Goal: Task Accomplishment & Management: Use online tool/utility

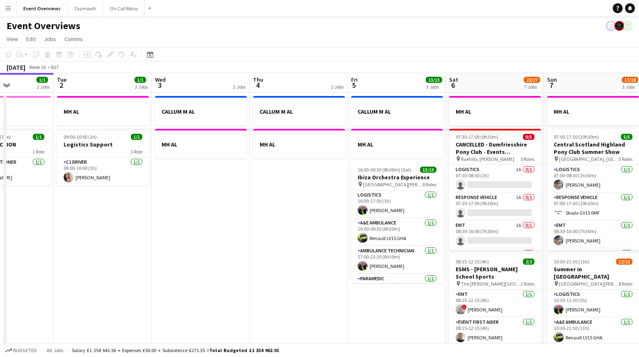
scroll to position [0, 242]
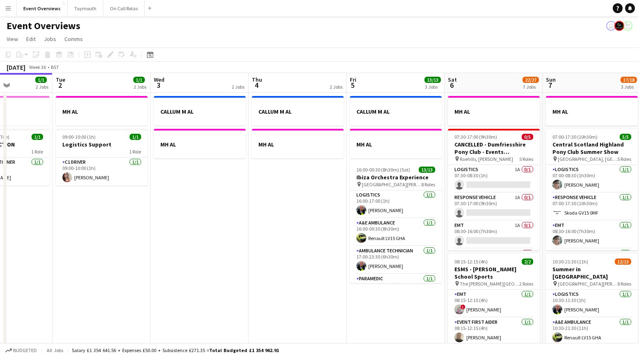
drag, startPoint x: 254, startPoint y: 256, endPoint x: 163, endPoint y: 258, distance: 91.1
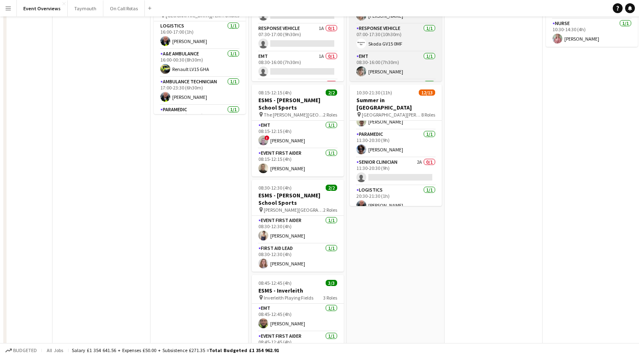
scroll to position [0, 0]
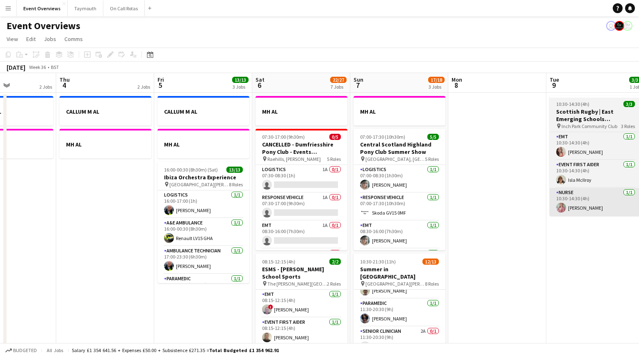
drag, startPoint x: 493, startPoint y: 191, endPoint x: 366, endPoint y: 208, distance: 127.8
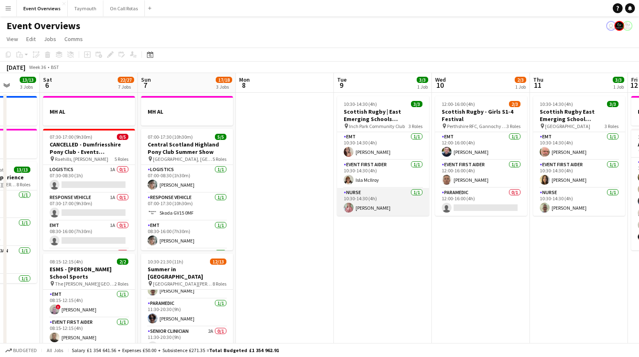
scroll to position [0, 281]
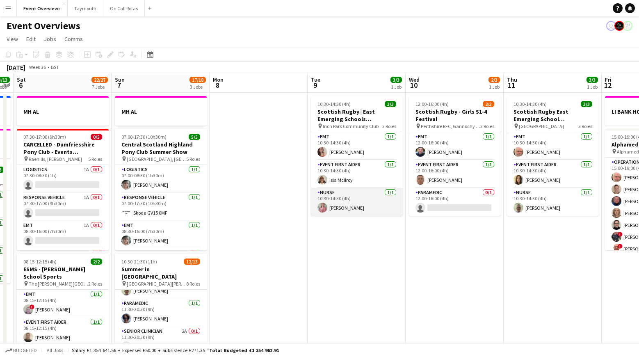
drag, startPoint x: 291, startPoint y: 205, endPoint x: 298, endPoint y: 209, distance: 7.5
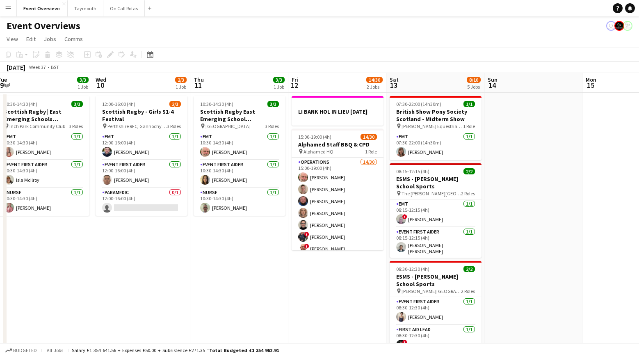
drag, startPoint x: 362, startPoint y: 199, endPoint x: 276, endPoint y: 210, distance: 86.5
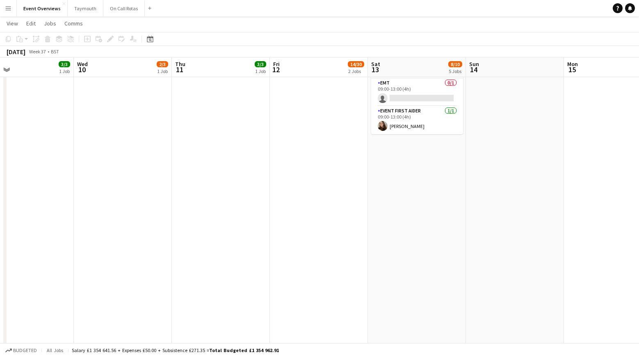
scroll to position [0, 0]
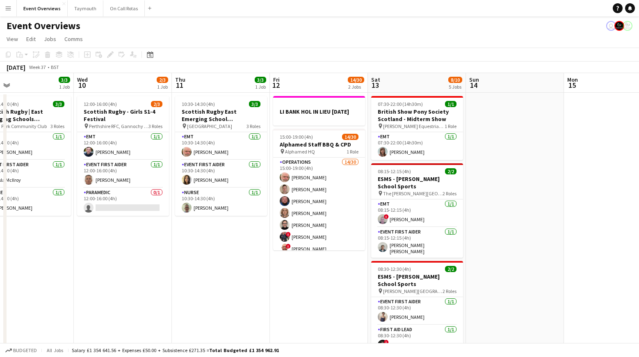
drag, startPoint x: 522, startPoint y: 228, endPoint x: 201, endPoint y: 237, distance: 320.5
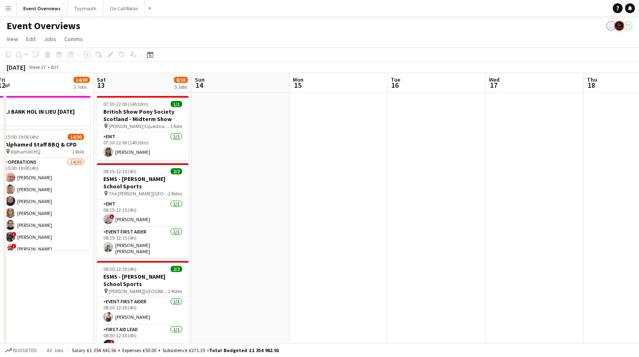
drag, startPoint x: 315, startPoint y: 230, endPoint x: 204, endPoint y: 241, distance: 111.3
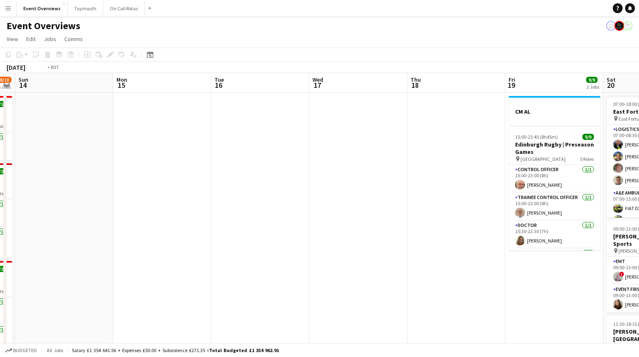
drag, startPoint x: 248, startPoint y: 228, endPoint x: 121, endPoint y: 241, distance: 127.8
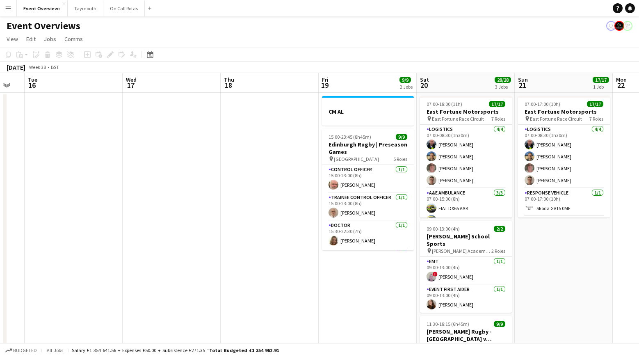
scroll to position [0, 285]
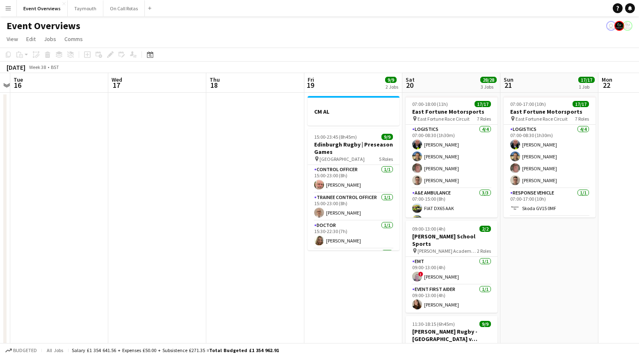
drag, startPoint x: 189, startPoint y: 257, endPoint x: 170, endPoint y: 257, distance: 18.9
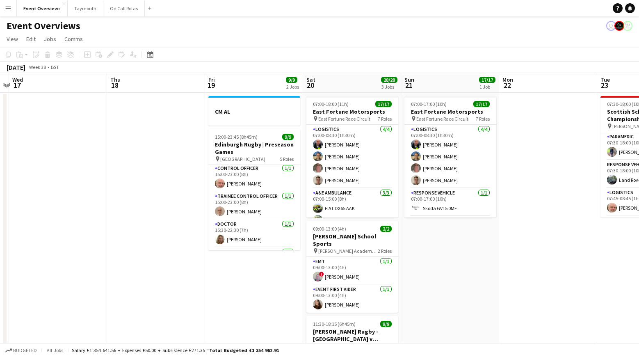
scroll to position [0, 0]
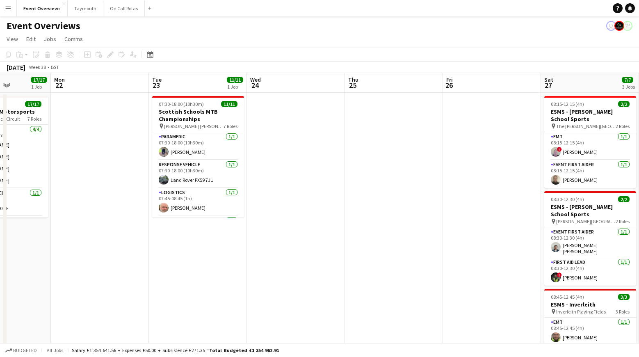
drag, startPoint x: 467, startPoint y: 263, endPoint x: 313, endPoint y: 263, distance: 153.4
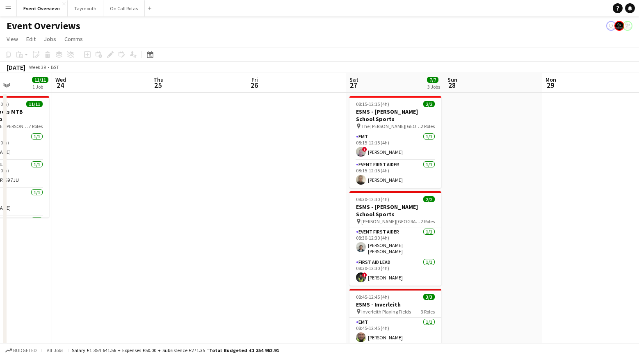
drag, startPoint x: 458, startPoint y: 258, endPoint x: 263, endPoint y: 258, distance: 194.9
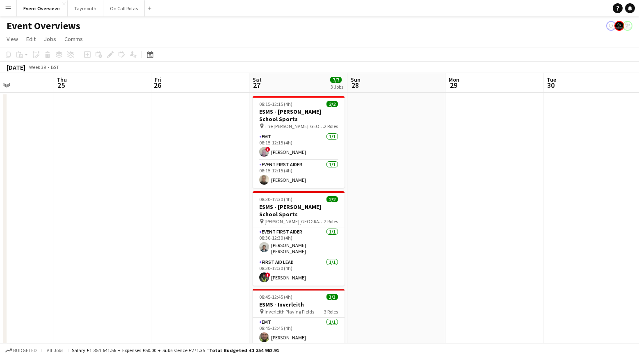
drag, startPoint x: 450, startPoint y: 263, endPoint x: 281, endPoint y: 270, distance: 170.0
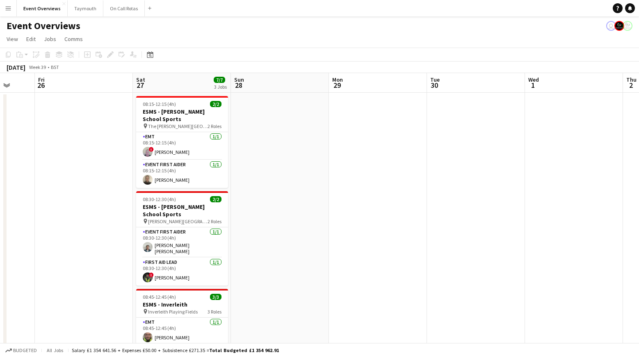
drag, startPoint x: 423, startPoint y: 270, endPoint x: 345, endPoint y: 272, distance: 78.4
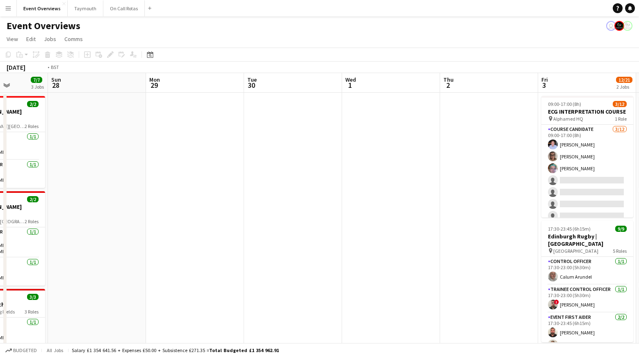
drag, startPoint x: 356, startPoint y: 271, endPoint x: 289, endPoint y: 272, distance: 67.7
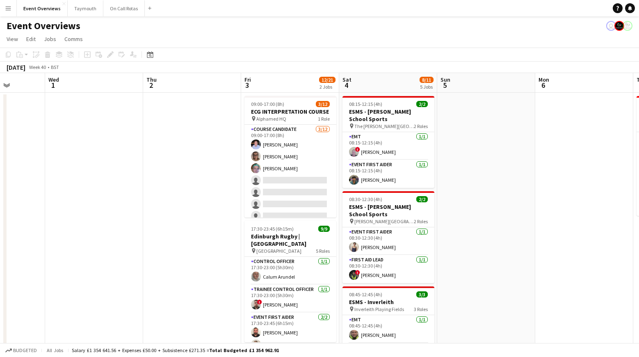
scroll to position [0, 367]
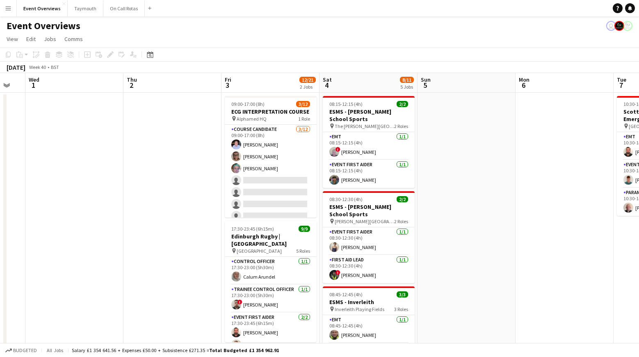
drag, startPoint x: 340, startPoint y: 274, endPoint x: 231, endPoint y: 274, distance: 109.1
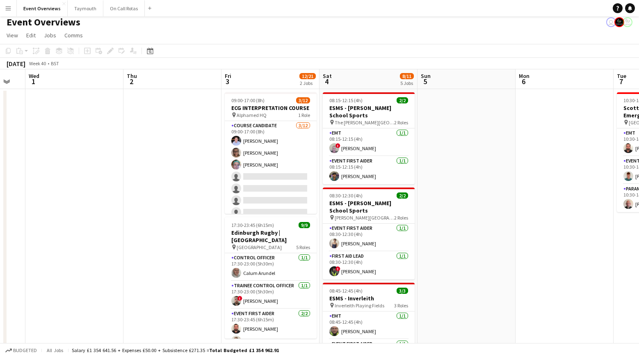
scroll to position [0, 0]
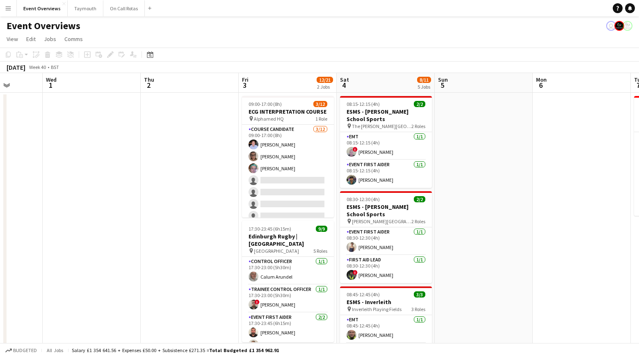
drag, startPoint x: 482, startPoint y: 212, endPoint x: 432, endPoint y: 224, distance: 50.6
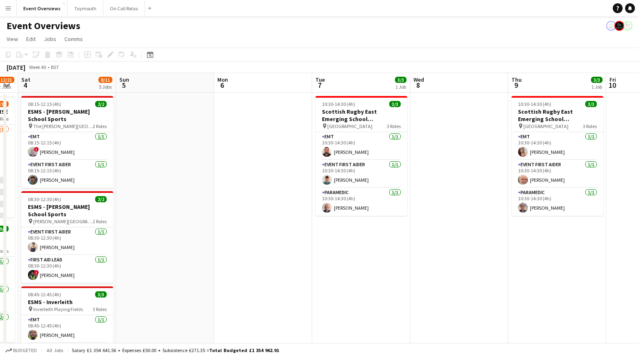
drag, startPoint x: 494, startPoint y: 227, endPoint x: 302, endPoint y: 226, distance: 192.0
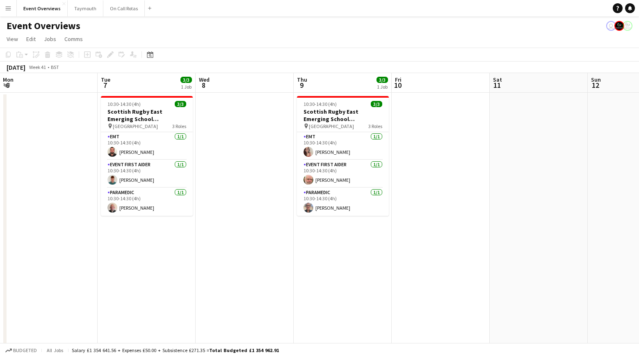
drag, startPoint x: 466, startPoint y: 224, endPoint x: 328, endPoint y: 224, distance: 138.2
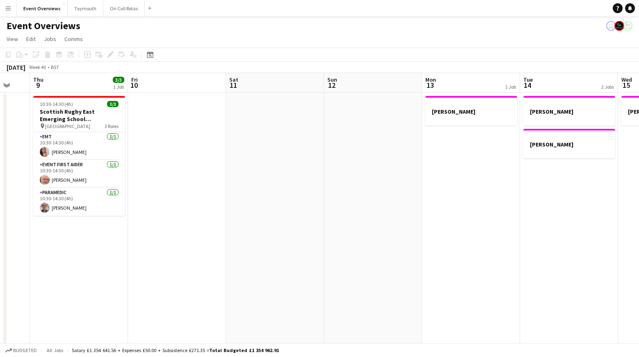
drag, startPoint x: 458, startPoint y: 224, endPoint x: 379, endPoint y: 224, distance: 79.6
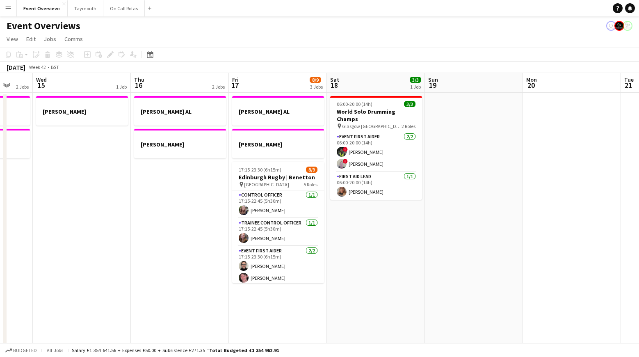
drag, startPoint x: 519, startPoint y: 228, endPoint x: 421, endPoint y: 226, distance: 98.1
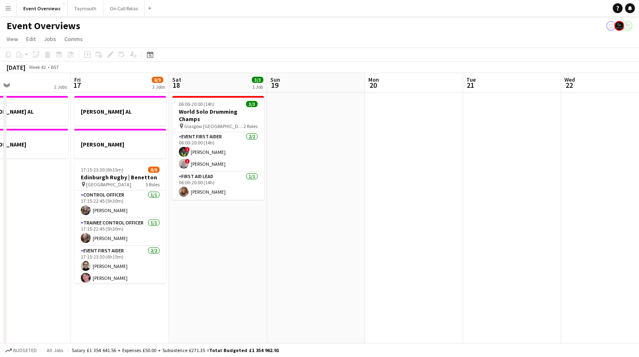
drag, startPoint x: 497, startPoint y: 228, endPoint x: 322, endPoint y: 238, distance: 175.9
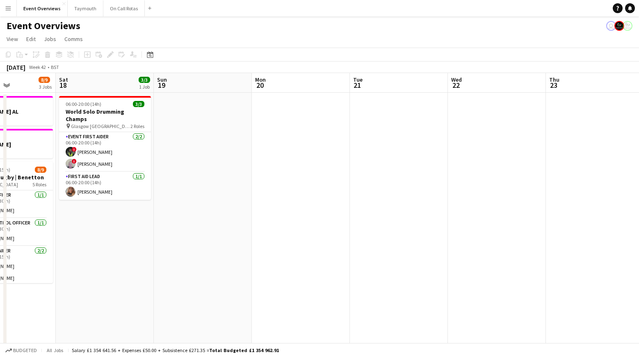
drag, startPoint x: 405, startPoint y: 240, endPoint x: 235, endPoint y: 245, distance: 169.5
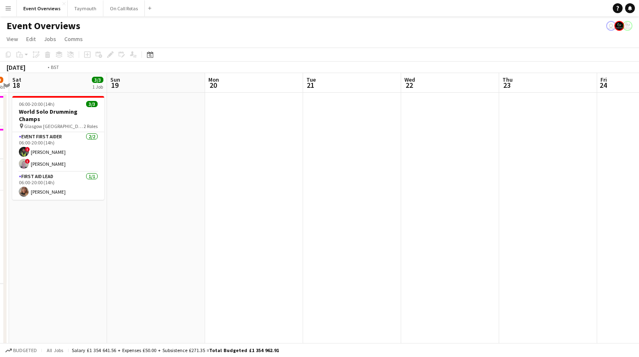
drag, startPoint x: 320, startPoint y: 246, endPoint x: 321, endPoint y: 251, distance: 4.9
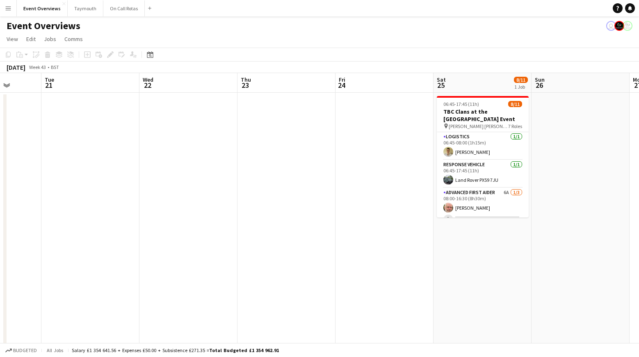
drag, startPoint x: 317, startPoint y: 253, endPoint x: 326, endPoint y: 260, distance: 11.2
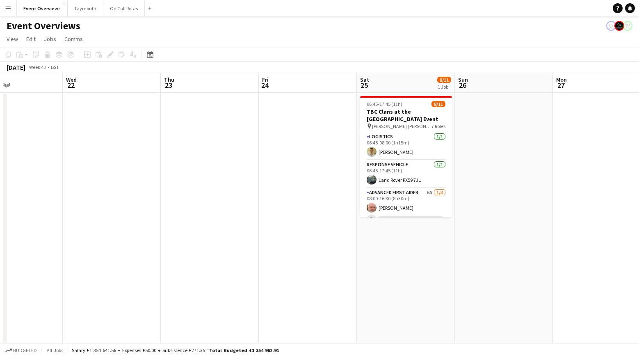
drag, startPoint x: 322, startPoint y: 262, endPoint x: 158, endPoint y: 264, distance: 164.1
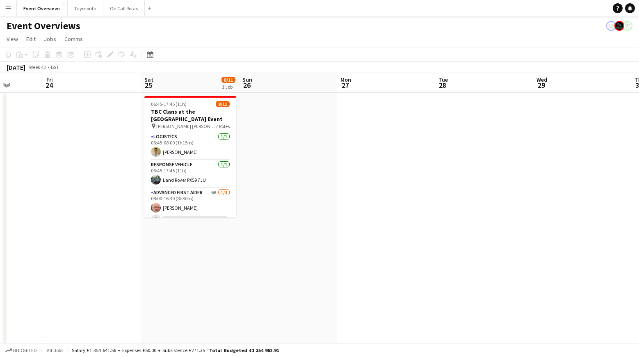
drag, startPoint x: 318, startPoint y: 264, endPoint x: 210, endPoint y: 265, distance: 107.9
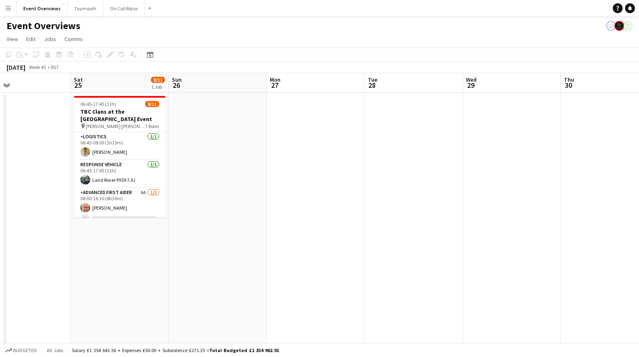
drag, startPoint x: 315, startPoint y: 267, endPoint x: 283, endPoint y: 275, distance: 32.1
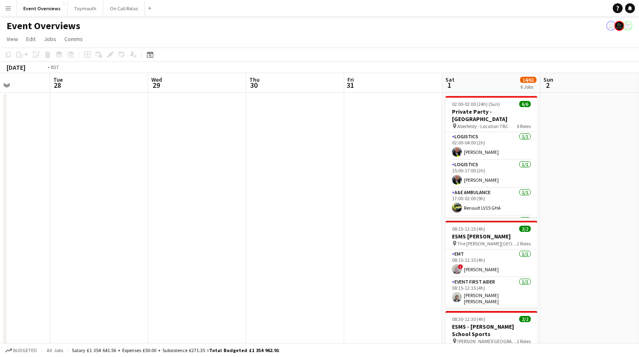
drag, startPoint x: 308, startPoint y: 276, endPoint x: 162, endPoint y: 277, distance: 146.0
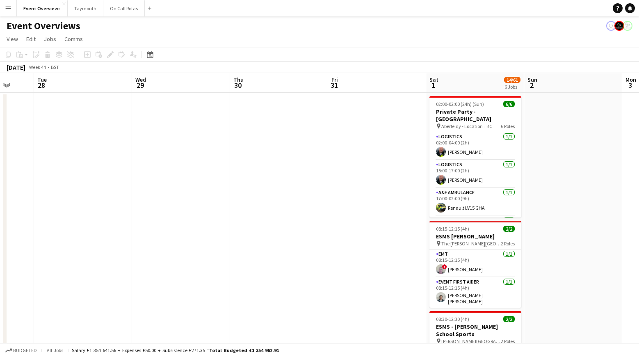
drag, startPoint x: 280, startPoint y: 278, endPoint x: 158, endPoint y: 279, distance: 121.8
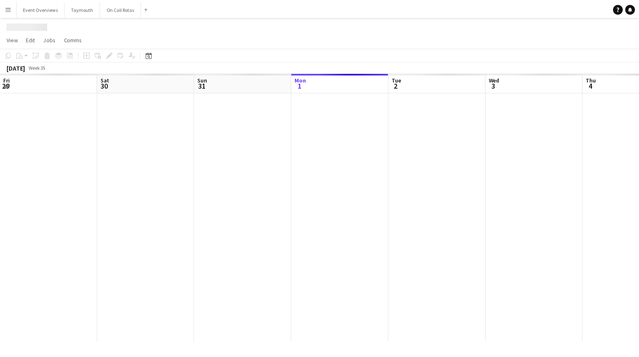
scroll to position [0, 196]
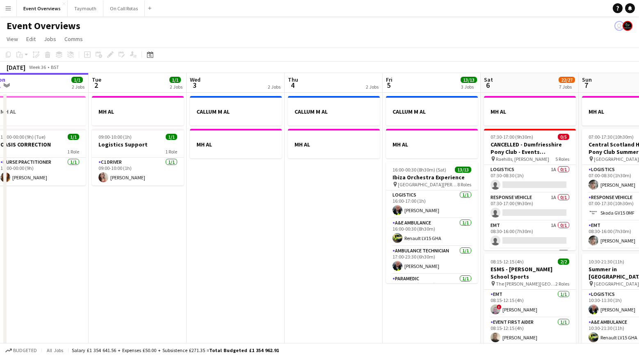
drag, startPoint x: 359, startPoint y: 274, endPoint x: 210, endPoint y: 282, distance: 148.7
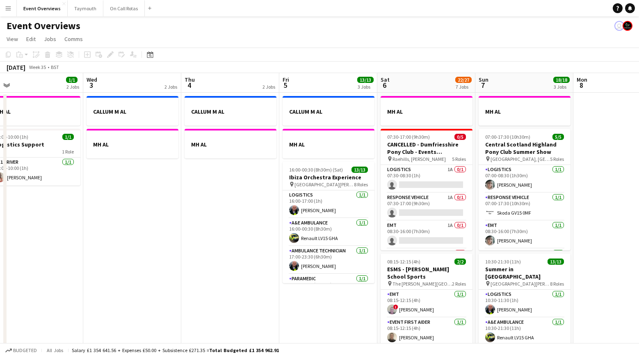
drag, startPoint x: 367, startPoint y: 279, endPoint x: 213, endPoint y: 287, distance: 153.6
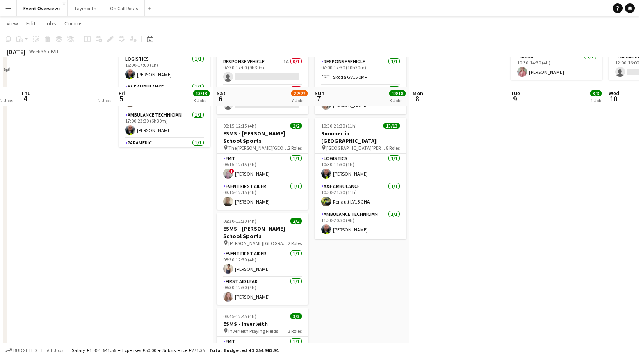
scroll to position [0, 0]
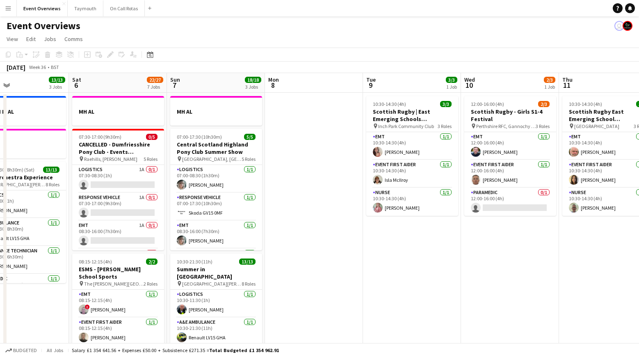
drag, startPoint x: 559, startPoint y: 255, endPoint x: 410, endPoint y: 273, distance: 150.1
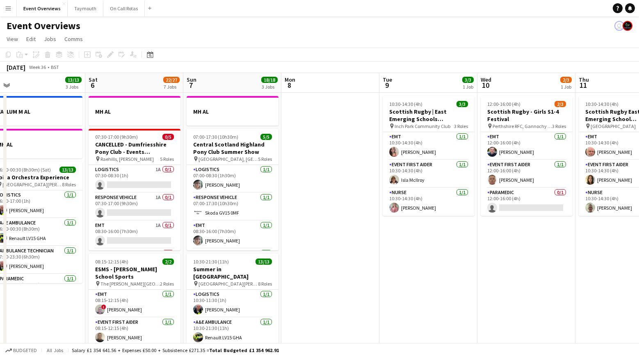
drag, startPoint x: 503, startPoint y: 267, endPoint x: 363, endPoint y: 274, distance: 140.1
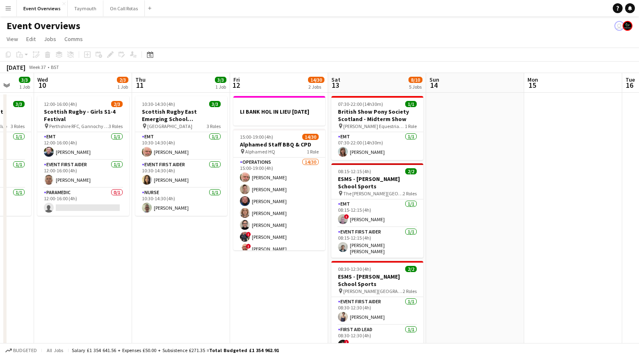
scroll to position [0, 276]
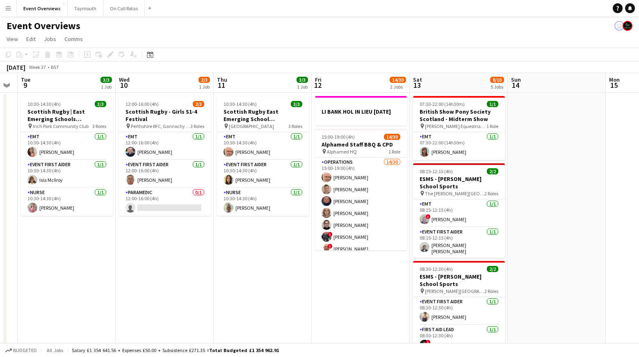
drag, startPoint x: 517, startPoint y: 274, endPoint x: 351, endPoint y: 284, distance: 166.0
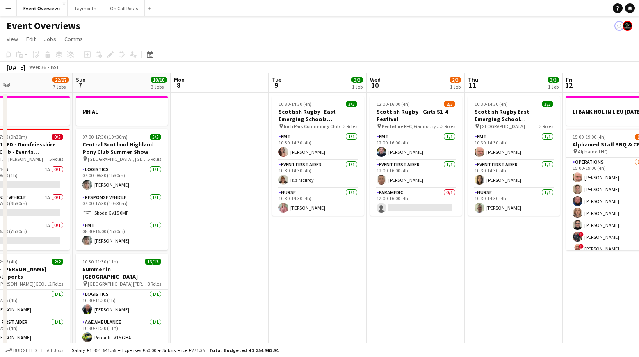
drag, startPoint x: 129, startPoint y: 280, endPoint x: 382, endPoint y: 274, distance: 253.6
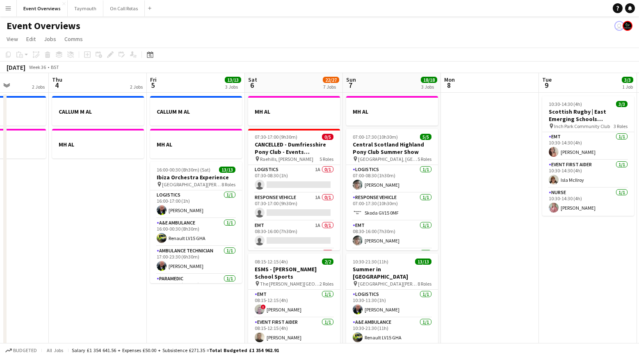
drag, startPoint x: 224, startPoint y: 274, endPoint x: 537, endPoint y: 254, distance: 313.6
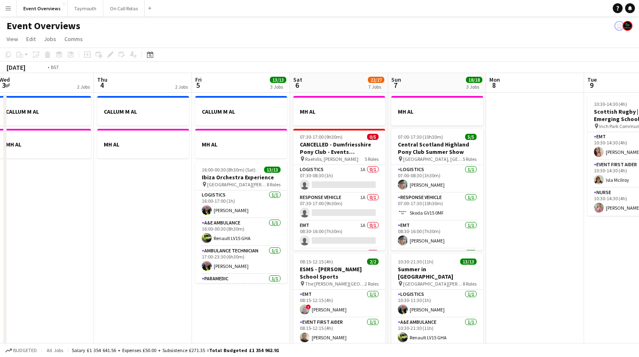
drag, startPoint x: 418, startPoint y: 248, endPoint x: 420, endPoint y: 260, distance: 11.6
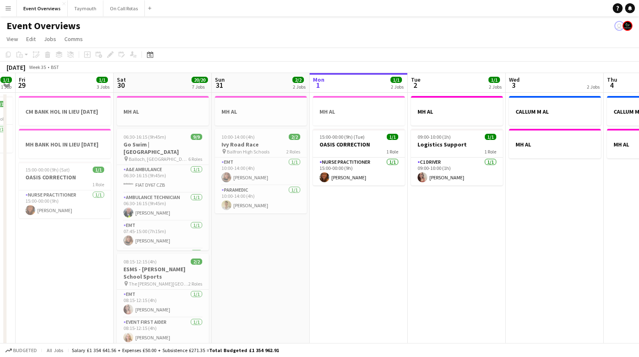
drag, startPoint x: 453, startPoint y: 252, endPoint x: 644, endPoint y: 246, distance: 190.9
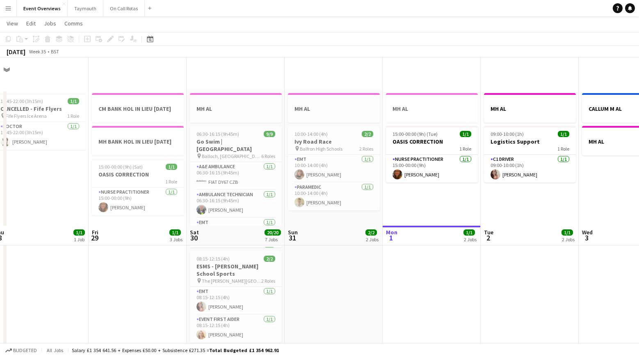
scroll to position [0, 0]
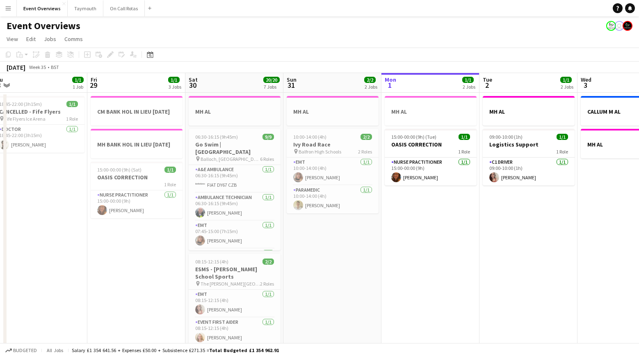
drag, startPoint x: 529, startPoint y: 215, endPoint x: 533, endPoint y: 219, distance: 5.5
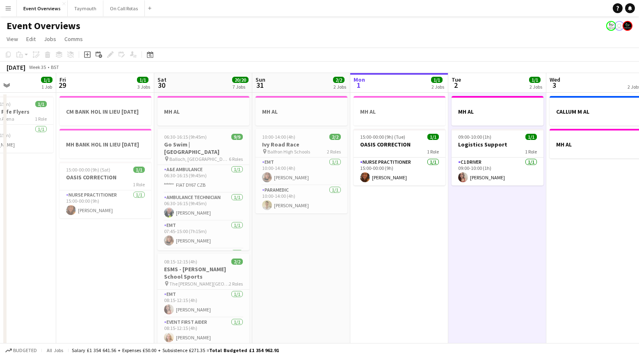
drag, startPoint x: 325, startPoint y: 261, endPoint x: 387, endPoint y: 278, distance: 64.6
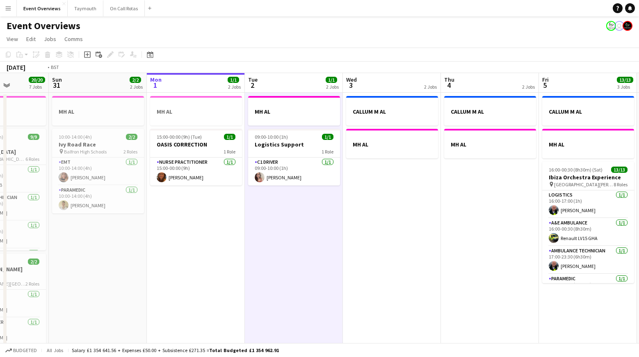
drag, startPoint x: 528, startPoint y: 288, endPoint x: 297, endPoint y: 292, distance: 231.4
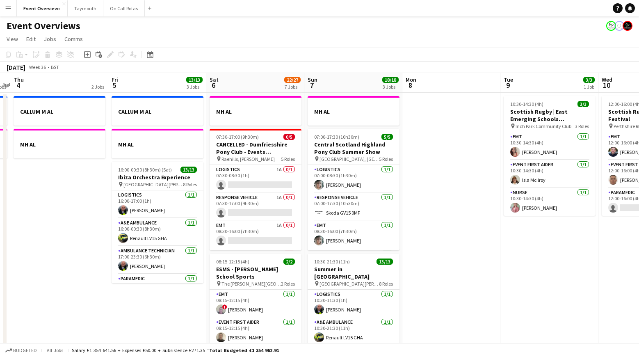
drag, startPoint x: 534, startPoint y: 321, endPoint x: 280, endPoint y: 321, distance: 253.9
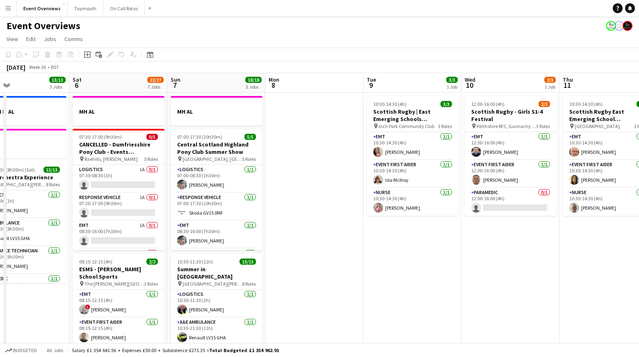
drag, startPoint x: 448, startPoint y: 283, endPoint x: 407, endPoint y: 283, distance: 41.0
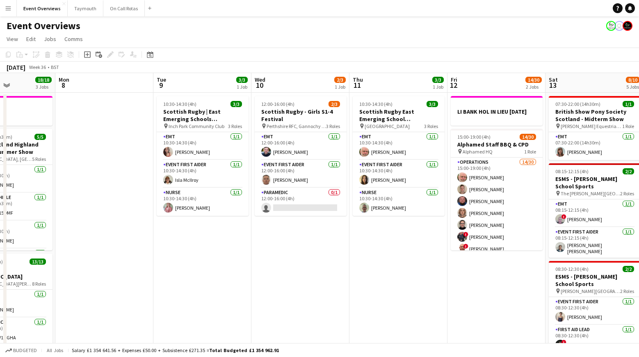
drag, startPoint x: 381, startPoint y: 281, endPoint x: 442, endPoint y: 283, distance: 61.6
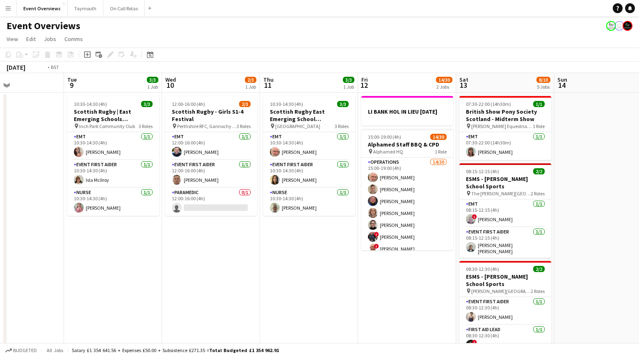
drag, startPoint x: 552, startPoint y: 279, endPoint x: 306, endPoint y: 279, distance: 245.7
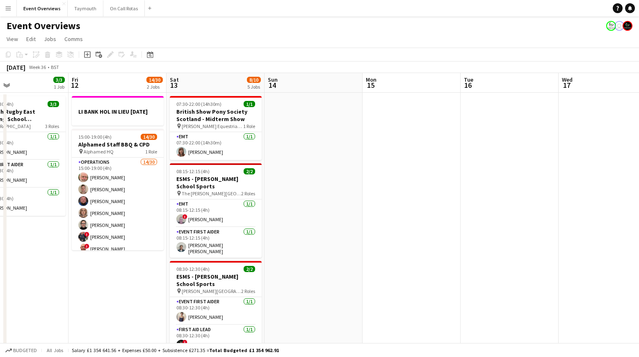
drag, startPoint x: 501, startPoint y: 270, endPoint x: 229, endPoint y: 272, distance: 272.0
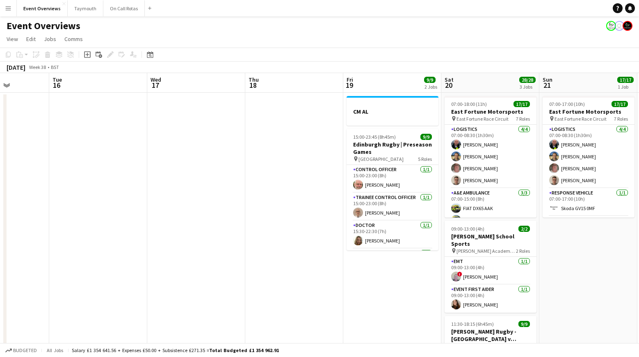
drag, startPoint x: 458, startPoint y: 266, endPoint x: 256, endPoint y: 265, distance: 201.4
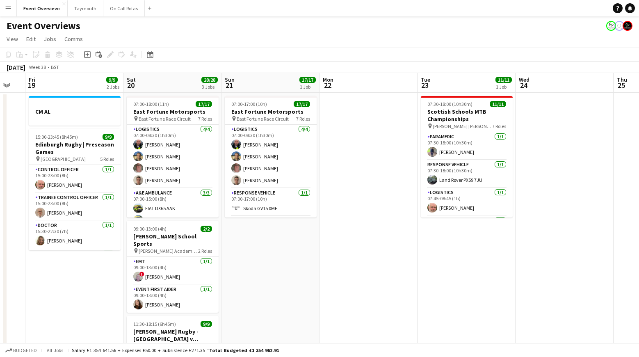
drag, startPoint x: 514, startPoint y: 280, endPoint x: 278, endPoint y: 279, distance: 236.3
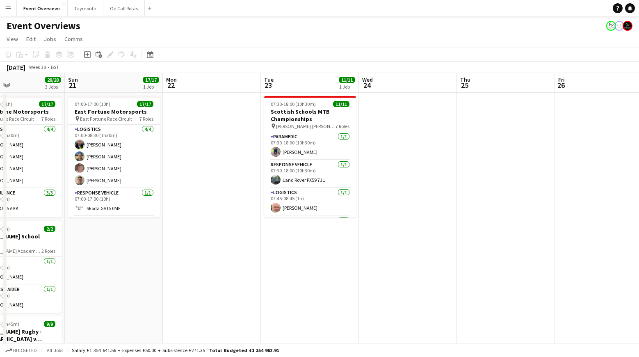
drag, startPoint x: 417, startPoint y: 286, endPoint x: 203, endPoint y: 274, distance: 214.5
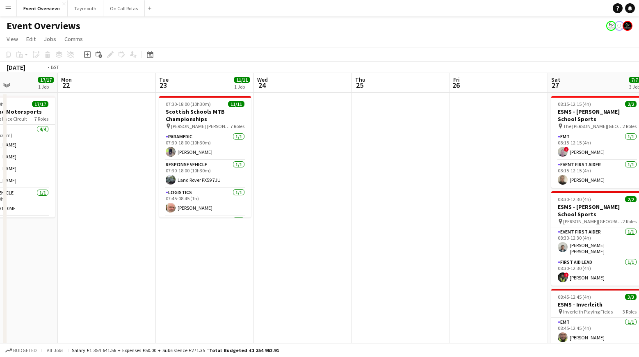
drag, startPoint x: 419, startPoint y: 274, endPoint x: 160, endPoint y: 279, distance: 259.3
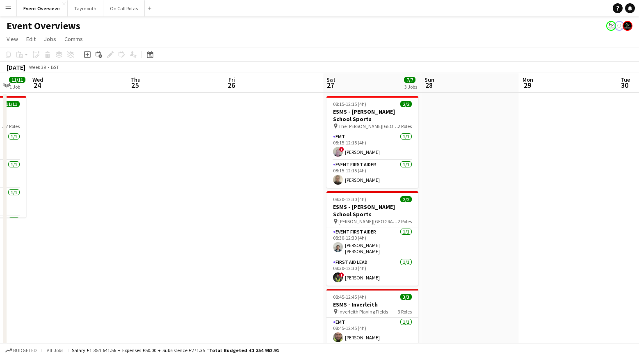
drag, startPoint x: 463, startPoint y: 275, endPoint x: 242, endPoint y: 277, distance: 220.3
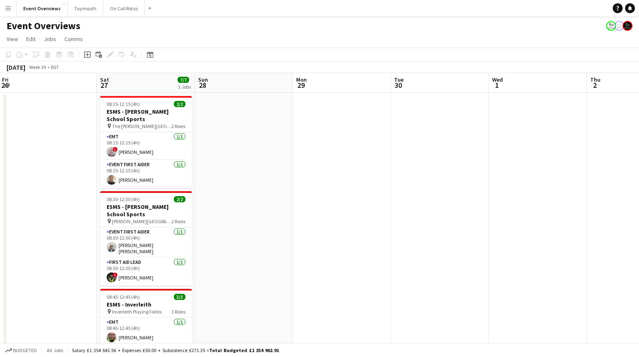
drag, startPoint x: 420, startPoint y: 270, endPoint x: 247, endPoint y: 279, distance: 172.9
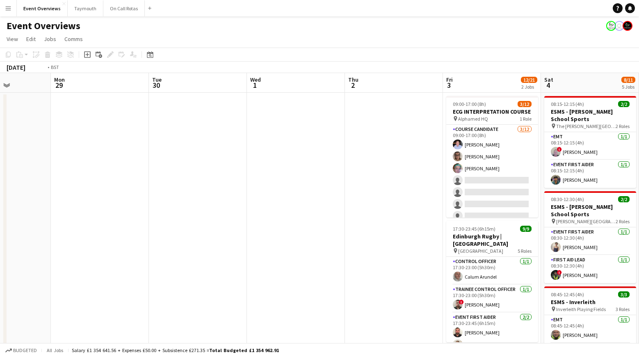
scroll to position [0, 311]
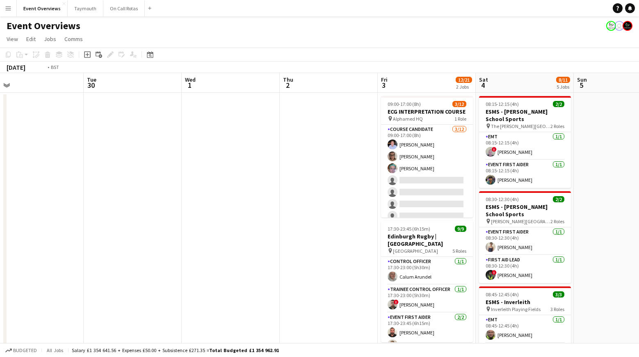
drag, startPoint x: 270, startPoint y: 260, endPoint x: 214, endPoint y: 267, distance: 57.0
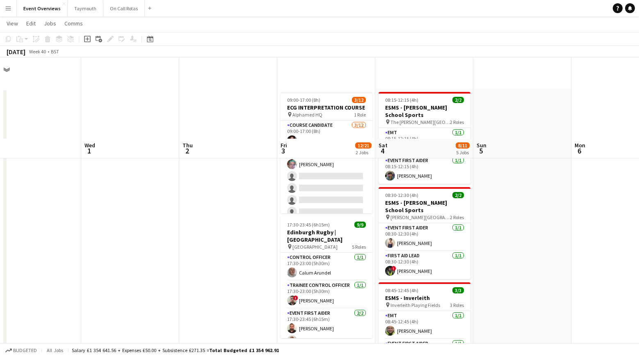
scroll to position [0, 0]
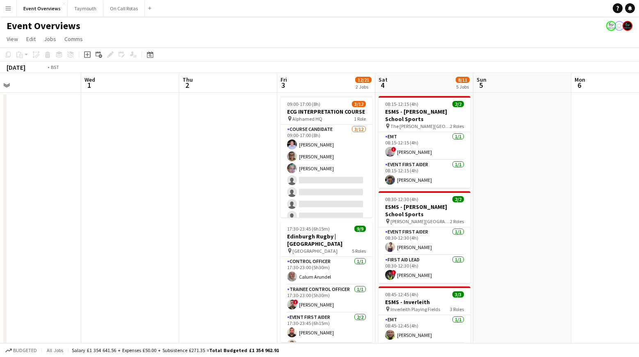
drag, startPoint x: 154, startPoint y: 244, endPoint x: 517, endPoint y: 182, distance: 367.9
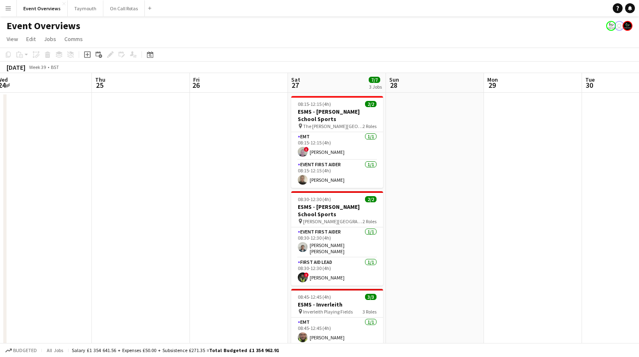
drag, startPoint x: 344, startPoint y: 190, endPoint x: 630, endPoint y: 187, distance: 285.9
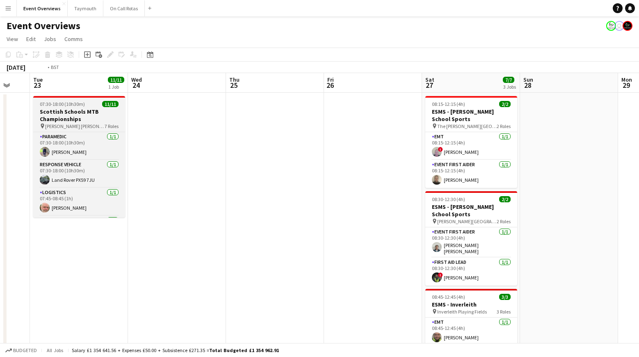
drag, startPoint x: 238, startPoint y: 192, endPoint x: 316, endPoint y: 119, distance: 107.1
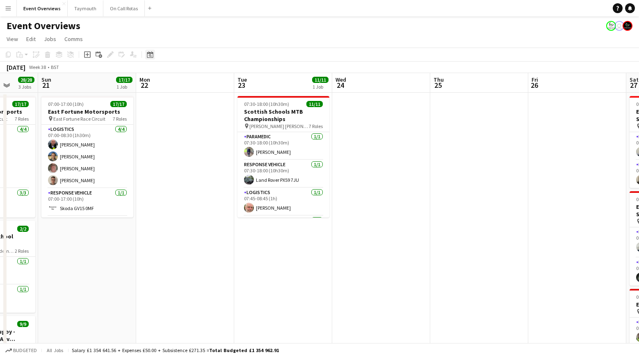
click at [150, 57] on icon at bounding box center [150, 54] width 6 height 7
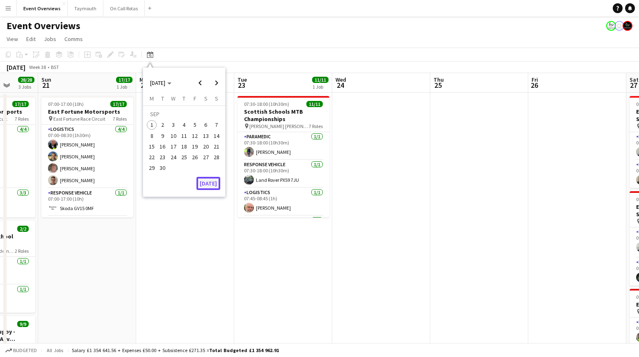
click at [210, 184] on button "[DATE]" at bounding box center [208, 183] width 24 height 13
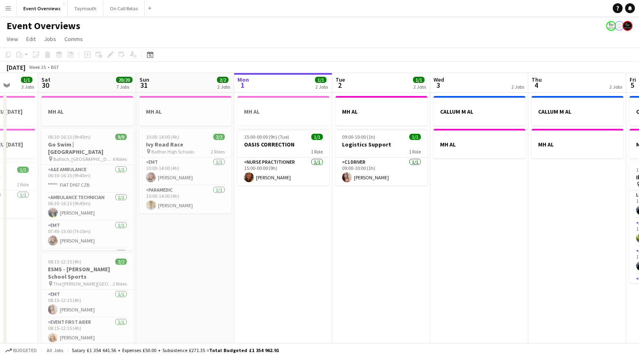
scroll to position [0, 282]
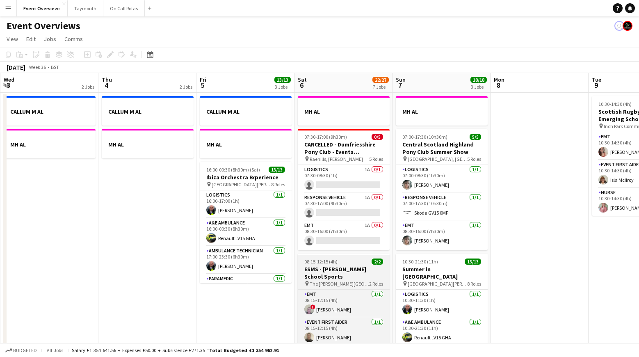
drag, startPoint x: 238, startPoint y: 288, endPoint x: 312, endPoint y: 280, distance: 74.3
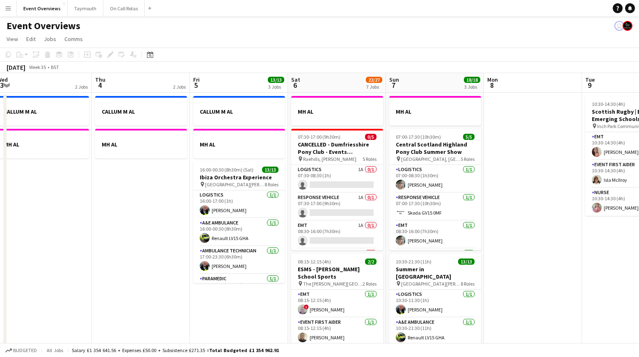
drag, startPoint x: 427, startPoint y: 283, endPoint x: 366, endPoint y: 282, distance: 61.1
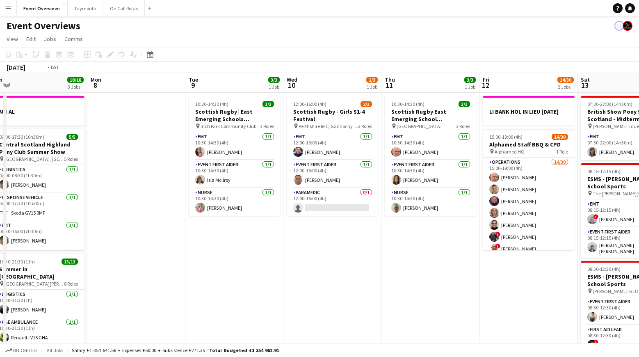
drag, startPoint x: 202, startPoint y: 258, endPoint x: 266, endPoint y: 264, distance: 64.7
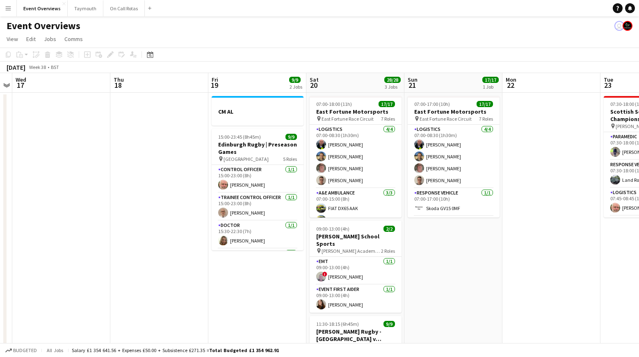
drag, startPoint x: 297, startPoint y: 249, endPoint x: 187, endPoint y: 250, distance: 109.5
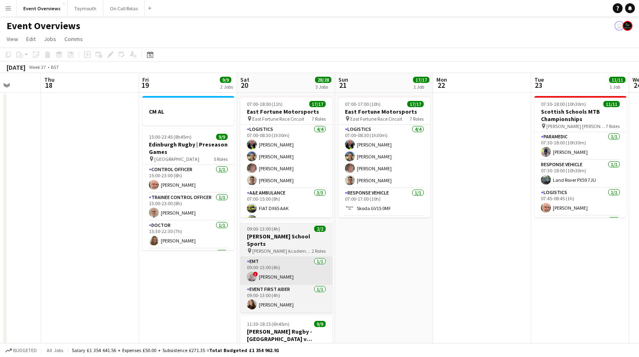
drag, startPoint x: 379, startPoint y: 267, endPoint x: 77, endPoint y: 260, distance: 301.6
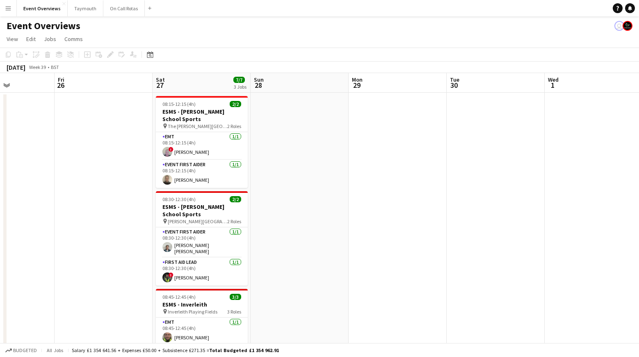
drag, startPoint x: 146, startPoint y: 298, endPoint x: 222, endPoint y: 283, distance: 77.2
drag, startPoint x: 265, startPoint y: 281, endPoint x: 110, endPoint y: 267, distance: 155.2
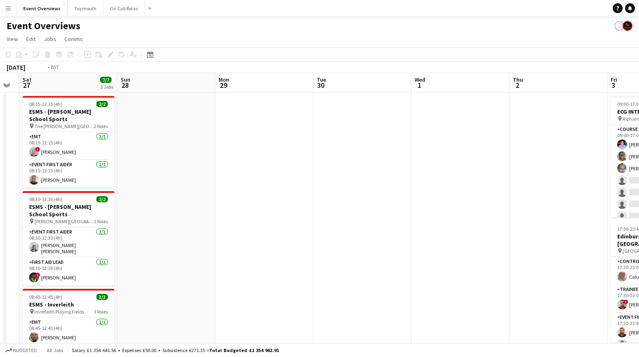
drag, startPoint x: 340, startPoint y: 274, endPoint x: 94, endPoint y: 302, distance: 246.9
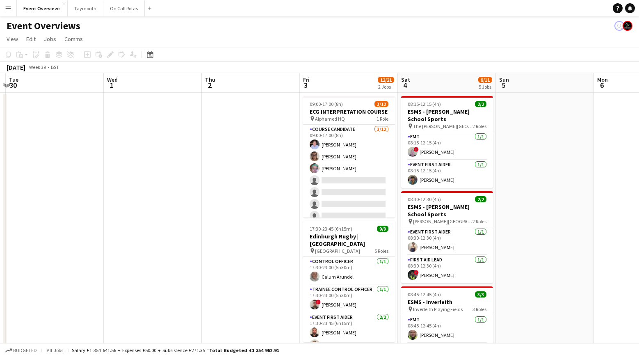
drag, startPoint x: 260, startPoint y: 303, endPoint x: 61, endPoint y: 321, distance: 199.8
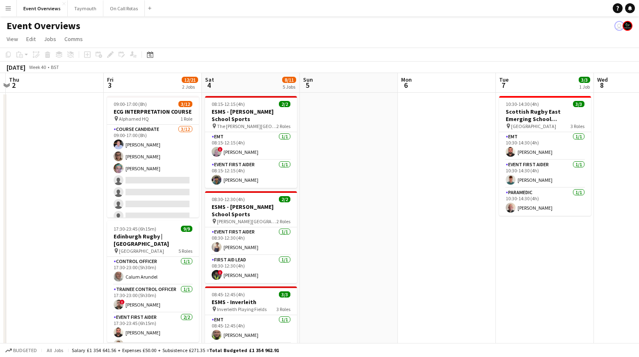
scroll to position [0, 319]
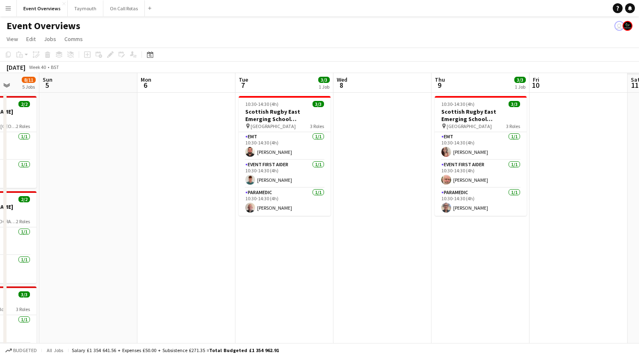
drag, startPoint x: 271, startPoint y: 177, endPoint x: 264, endPoint y: 177, distance: 6.6
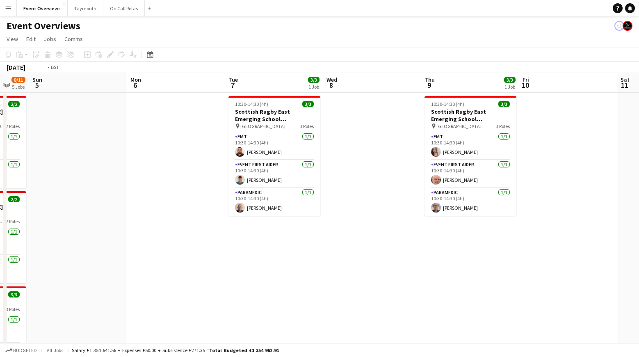
drag, startPoint x: 266, startPoint y: 169, endPoint x: 327, endPoint y: 180, distance: 61.4
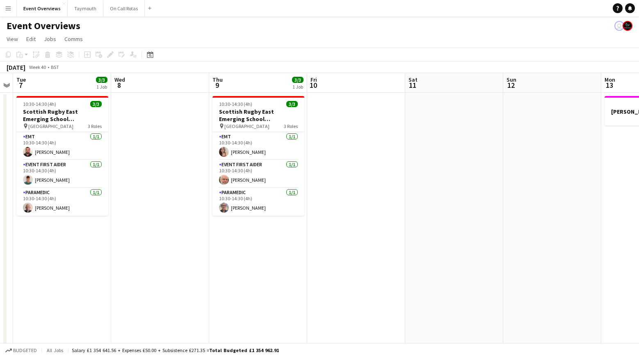
drag, startPoint x: 323, startPoint y: 179, endPoint x: 154, endPoint y: 157, distance: 170.5
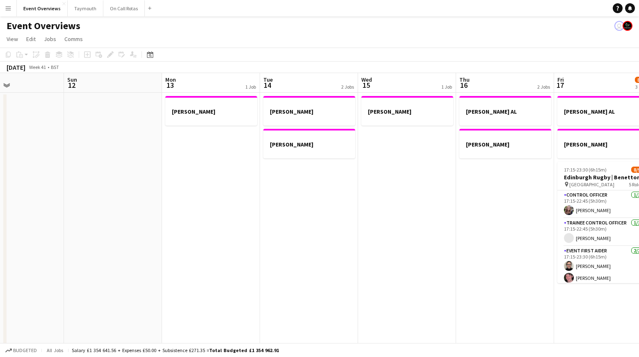
drag, startPoint x: 386, startPoint y: 191, endPoint x: 110, endPoint y: 160, distance: 278.2
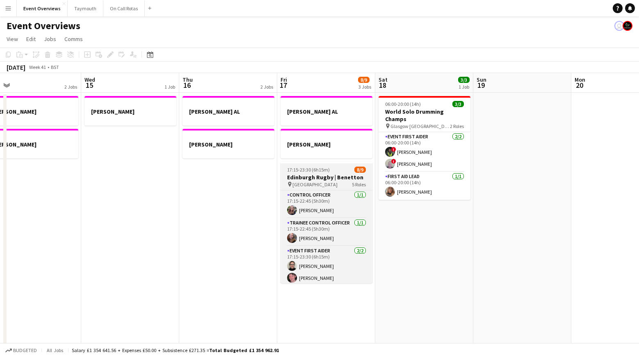
drag, startPoint x: 172, startPoint y: 192, endPoint x: 120, endPoint y: 188, distance: 51.8
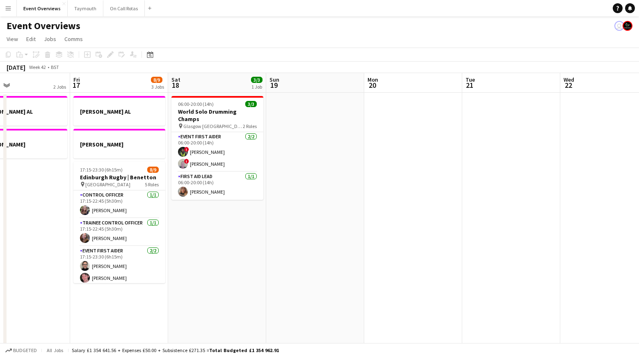
drag, startPoint x: 406, startPoint y: 223, endPoint x: 171, endPoint y: 208, distance: 235.6
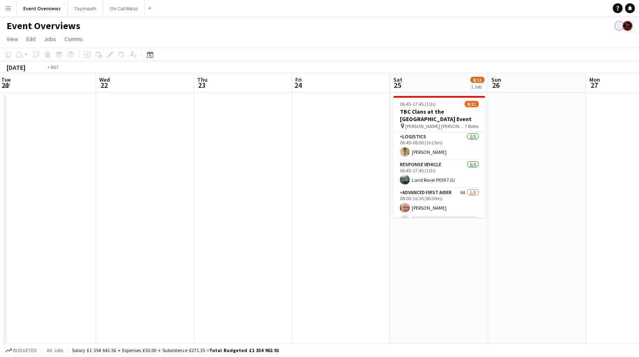
drag, startPoint x: 149, startPoint y: 218, endPoint x: 453, endPoint y: 246, distance: 304.8
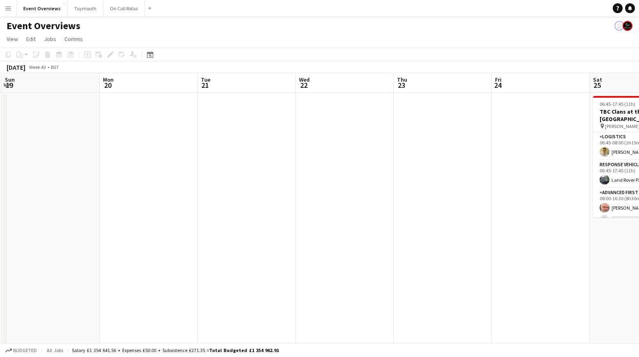
drag, startPoint x: 183, startPoint y: 232, endPoint x: 387, endPoint y: 235, distance: 204.7
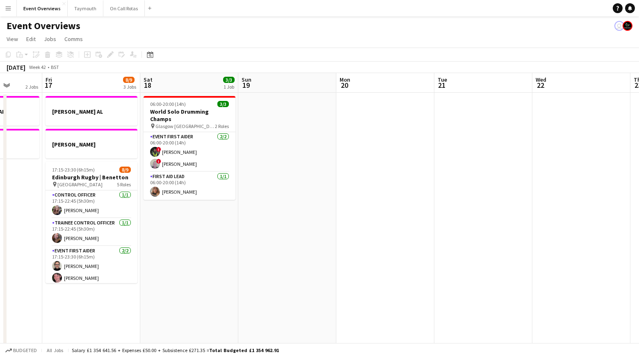
drag, startPoint x: 145, startPoint y: 227, endPoint x: 379, endPoint y: 236, distance: 234.4
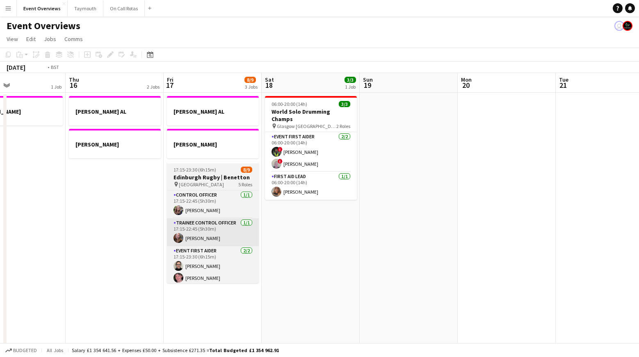
drag, startPoint x: 196, startPoint y: 231, endPoint x: 464, endPoint y: 243, distance: 267.7
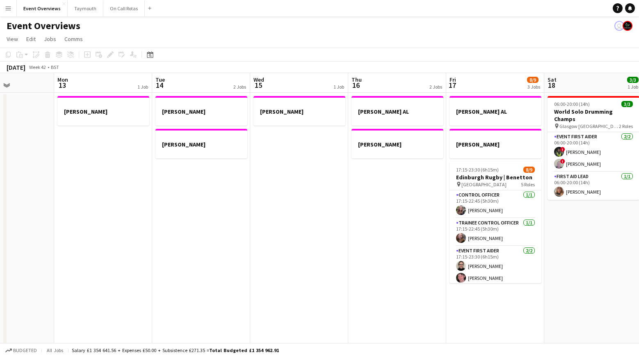
drag, startPoint x: 302, startPoint y: 217, endPoint x: 451, endPoint y: 220, distance: 148.5
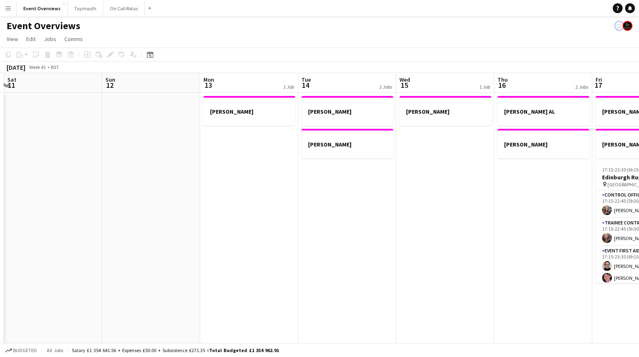
drag, startPoint x: 217, startPoint y: 205, endPoint x: 460, endPoint y: 222, distance: 244.3
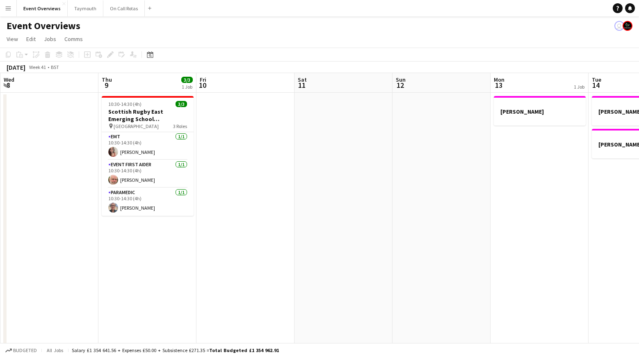
drag, startPoint x: 152, startPoint y: 189, endPoint x: 432, endPoint y: 222, distance: 282.2
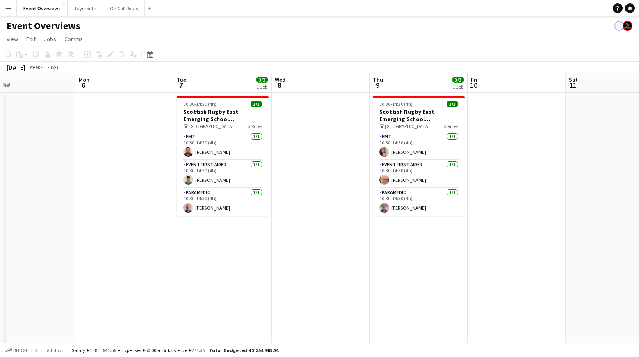
drag, startPoint x: 212, startPoint y: 220, endPoint x: 394, endPoint y: 227, distance: 182.3
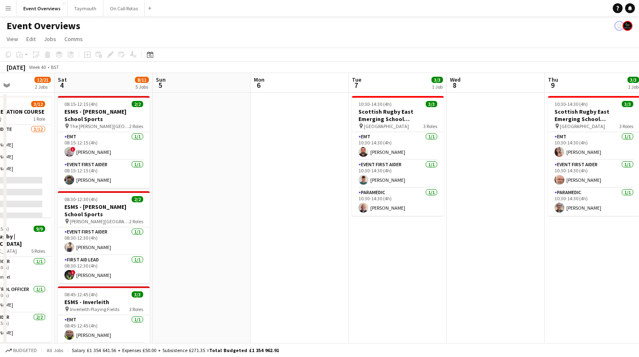
drag, startPoint x: 41, startPoint y: 195, endPoint x: 305, endPoint y: 217, distance: 264.7
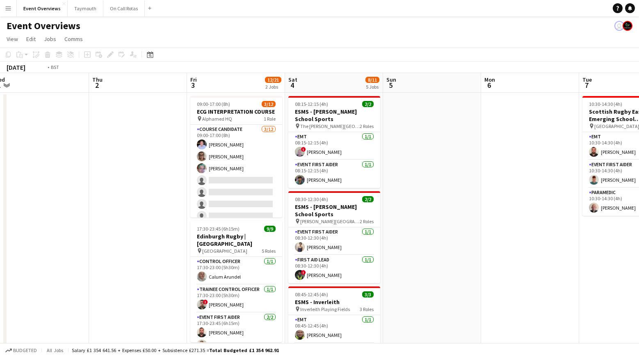
drag, startPoint x: 146, startPoint y: 217, endPoint x: 332, endPoint y: 234, distance: 187.0
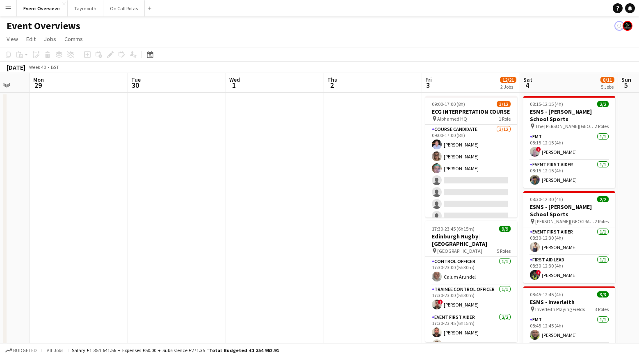
drag, startPoint x: 91, startPoint y: 232, endPoint x: 344, endPoint y: 246, distance: 253.1
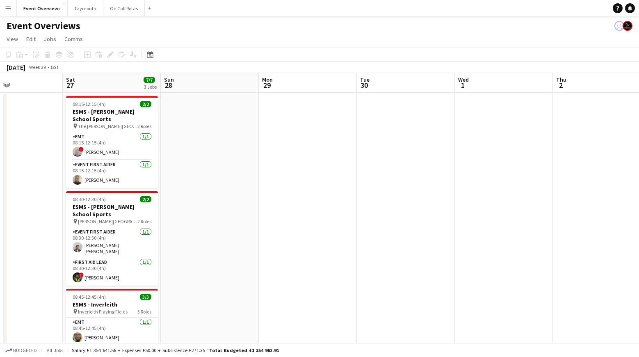
drag, startPoint x: 212, startPoint y: 253, endPoint x: 361, endPoint y: 262, distance: 148.8
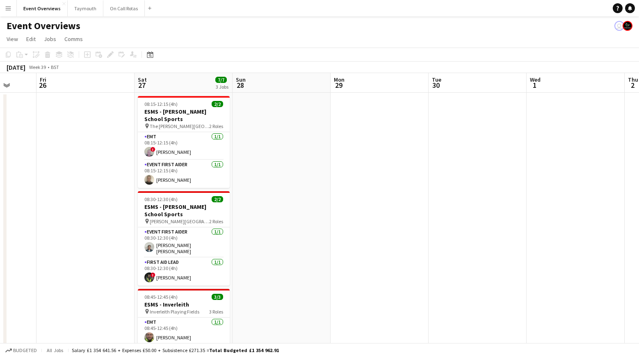
drag, startPoint x: 193, startPoint y: 244, endPoint x: 323, endPoint y: 246, distance: 129.6
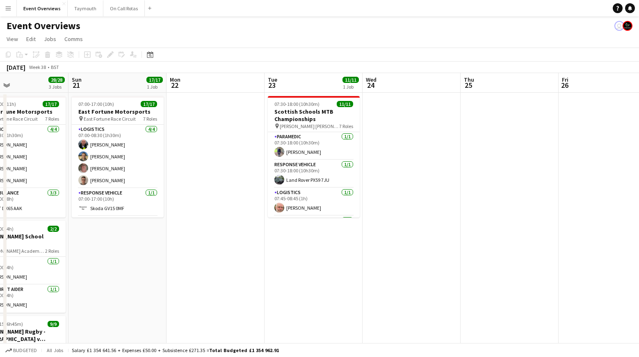
drag, startPoint x: 187, startPoint y: 232, endPoint x: 340, endPoint y: 251, distance: 154.6
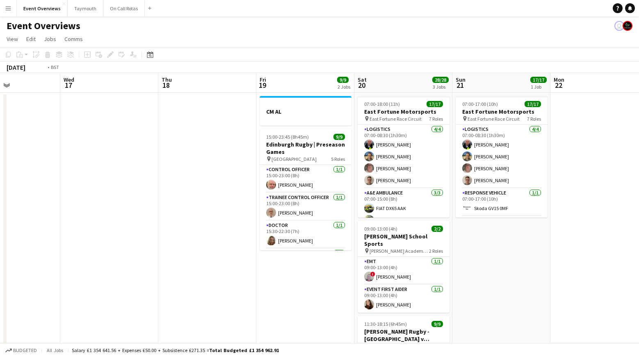
drag, startPoint x: 42, startPoint y: 245, endPoint x: 540, endPoint y: 251, distance: 498.5
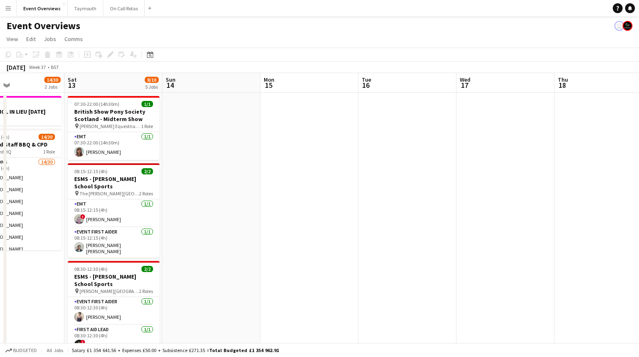
drag
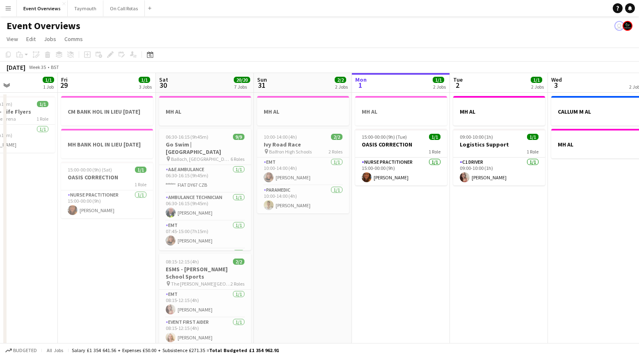
drag, startPoint x: 402, startPoint y: 252, endPoint x: 233, endPoint y: 251, distance: 169.4
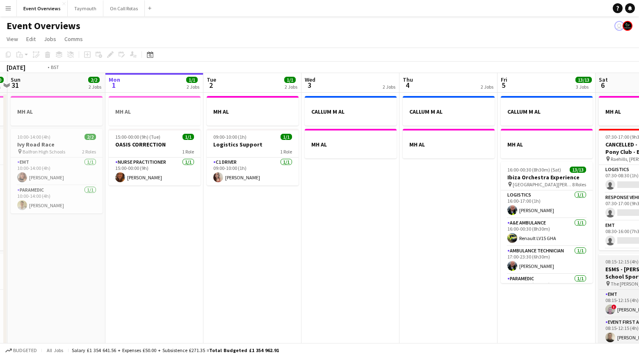
drag, startPoint x: 395, startPoint y: 269, endPoint x: 341, endPoint y: 265, distance: 53.9
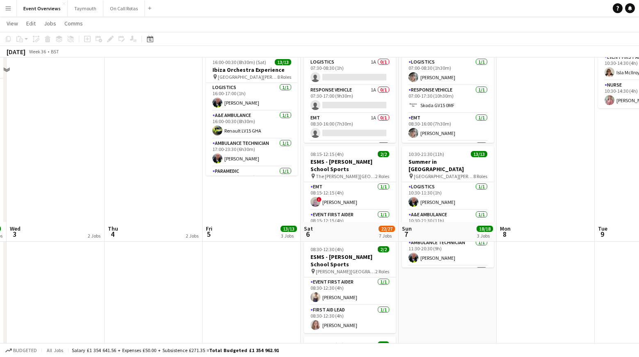
scroll to position [0, 0]
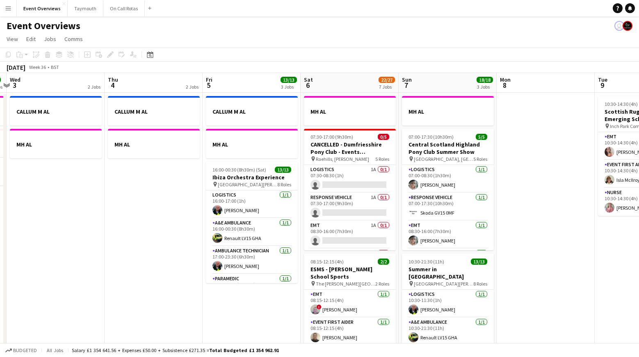
drag, startPoint x: 363, startPoint y: 260, endPoint x: 347, endPoint y: 260, distance: 16.0
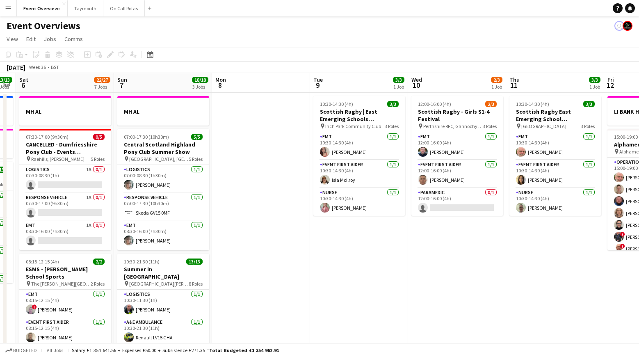
drag, startPoint x: 306, startPoint y: 227, endPoint x: 272, endPoint y: 227, distance: 34.1
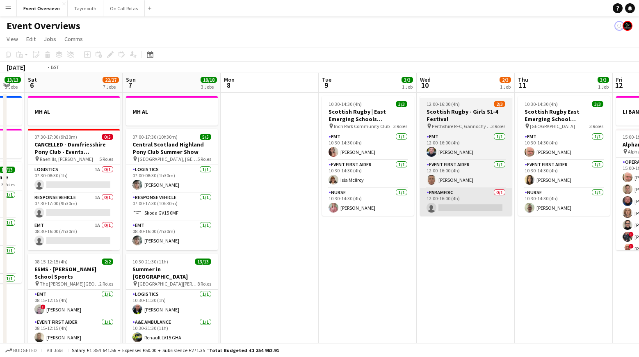
drag, startPoint x: 398, startPoint y: 211, endPoint x: 246, endPoint y: 208, distance: 152.6
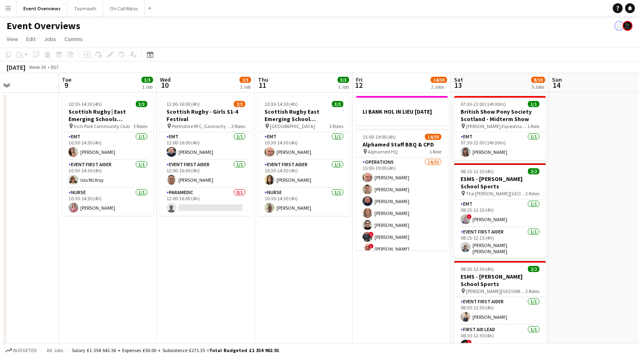
drag, startPoint x: 358, startPoint y: 214, endPoint x: 345, endPoint y: 215, distance: 13.1
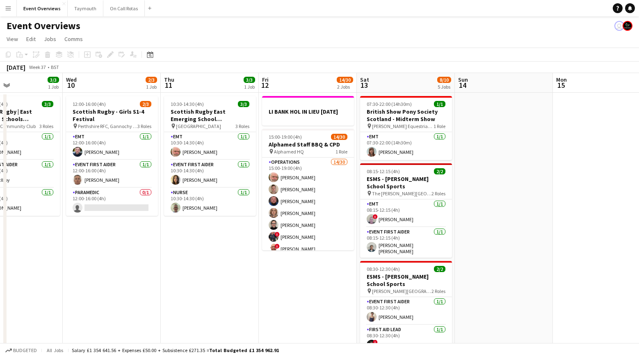
drag, startPoint x: 537, startPoint y: 244, endPoint x: 226, endPoint y: 262, distance: 311.1
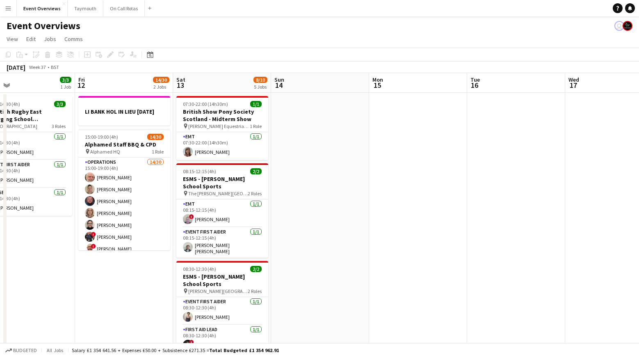
drag, startPoint x: 372, startPoint y: 262, endPoint x: 681, endPoint y: 258, distance: 308.9
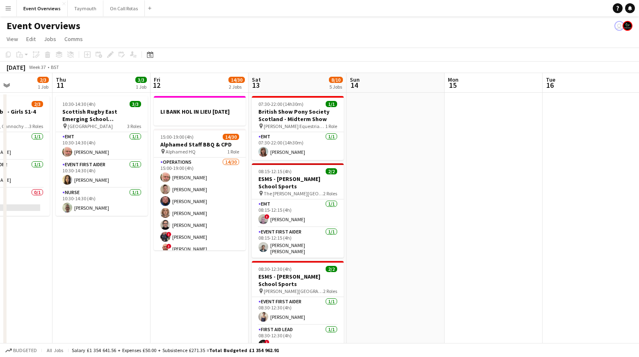
drag, startPoint x: 631, startPoint y: 279, endPoint x: 705, endPoint y: 293, distance: 75.3
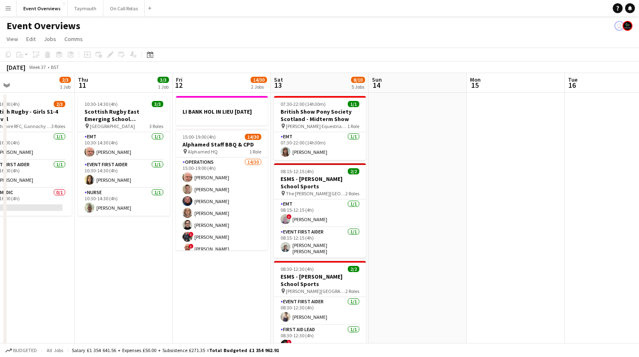
drag, startPoint x: 652, startPoint y: 265, endPoint x: 366, endPoint y: 257, distance: 285.6
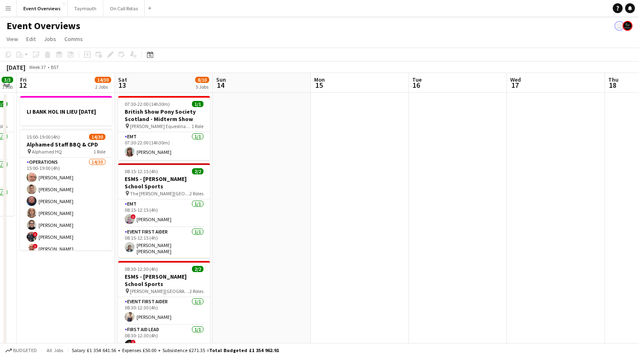
drag, startPoint x: 403, startPoint y: 247, endPoint x: 275, endPoint y: 249, distance: 127.6
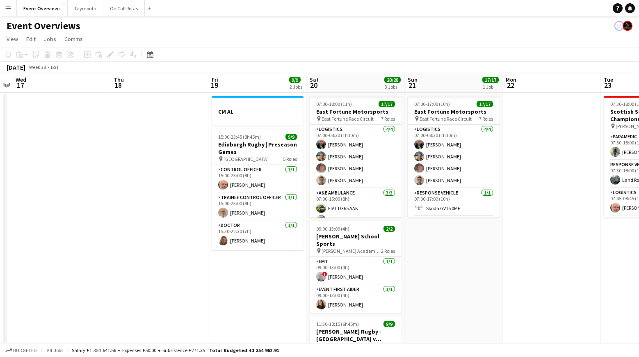
scroll to position [0, 292]
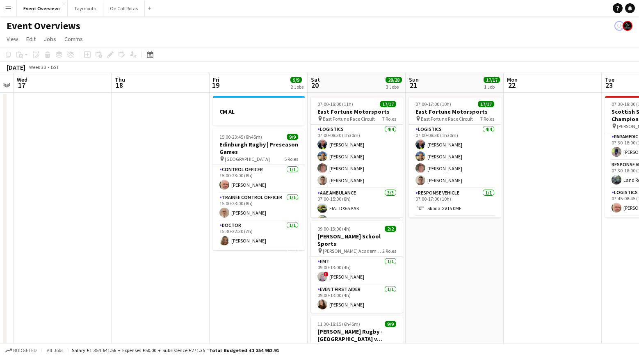
drag, startPoint x: 423, startPoint y: 269, endPoint x: 259, endPoint y: 266, distance: 164.1
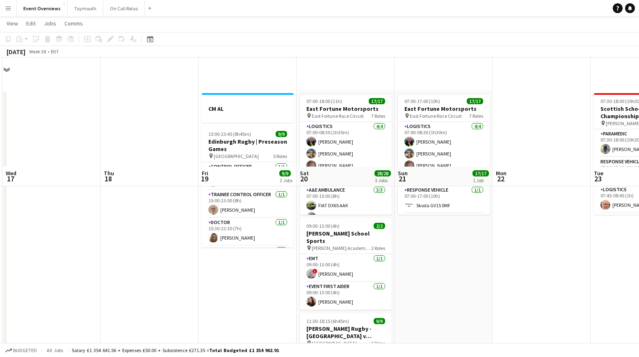
scroll to position [0, 0]
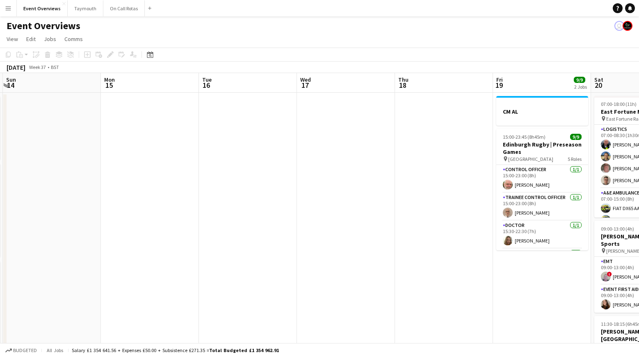
drag, startPoint x: 367, startPoint y: 273, endPoint x: 513, endPoint y: 258, distance: 146.8
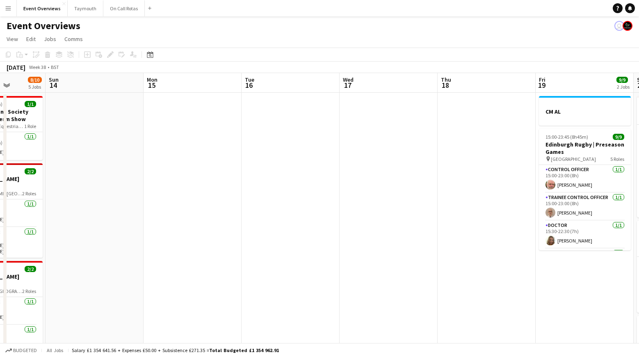
drag, startPoint x: 404, startPoint y: 262, endPoint x: 476, endPoint y: 292, distance: 77.8
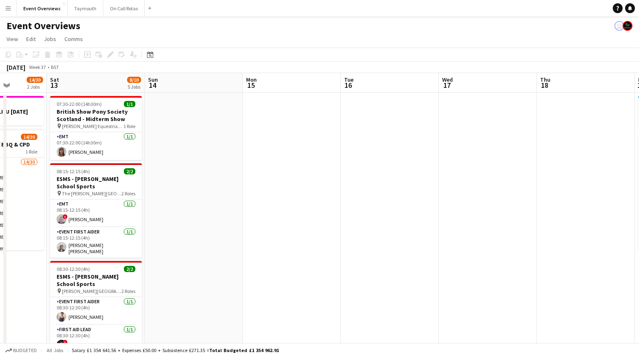
drag, startPoint x: 534, startPoint y: 345, endPoint x: 517, endPoint y: 345, distance: 16.8
click at [517, 345] on div "Budgeted All jobs Salary £1 354 641.56 + Expenses £50.00 + Subsistence £271.35 …" at bounding box center [319, 350] width 639 height 14
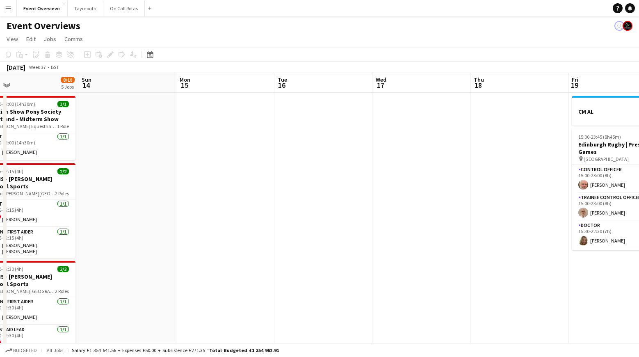
drag, startPoint x: 563, startPoint y: 253, endPoint x: 405, endPoint y: 206, distance: 165.1
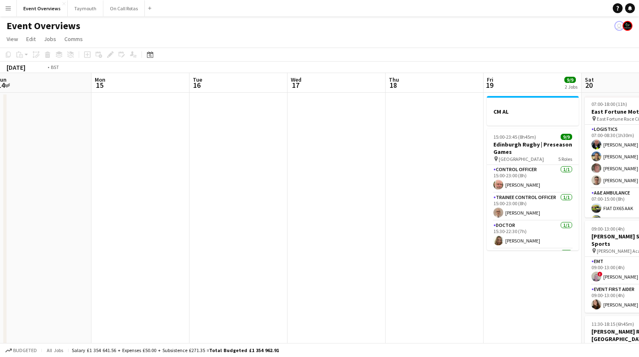
drag, startPoint x: 511, startPoint y: 215, endPoint x: 295, endPoint y: 222, distance: 216.3
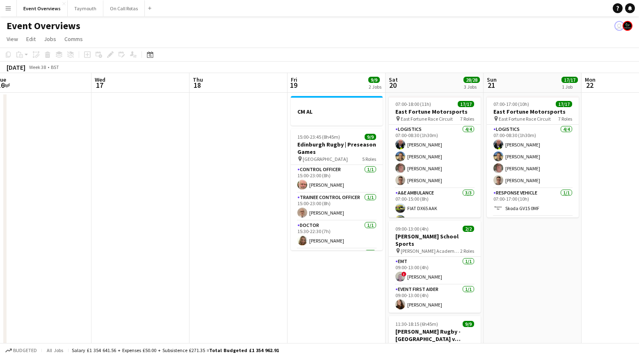
scroll to position [0, 328]
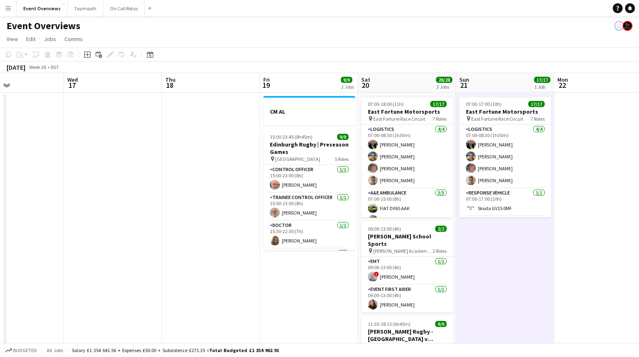
drag, startPoint x: 543, startPoint y: 287, endPoint x: 316, endPoint y: 325, distance: 230.1
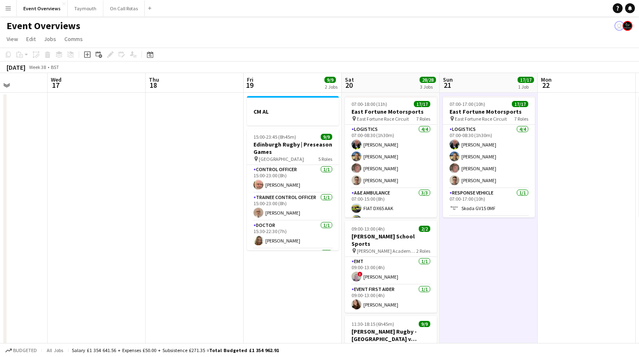
click at [296, 350] on div "Budgeted All jobs Salary £1 354 641.56 + Expenses £50.00 + Subsistence £271.35 …" at bounding box center [319, 350] width 639 height 14
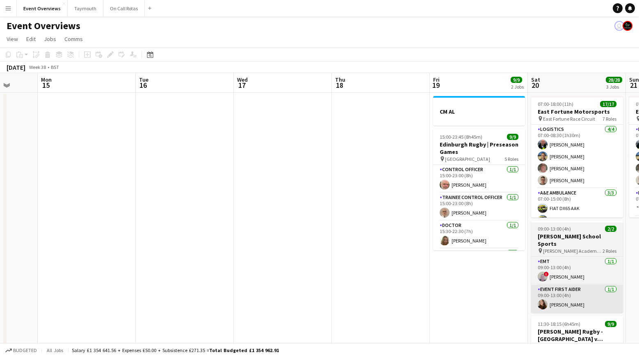
drag, startPoint x: 254, startPoint y: 279, endPoint x: 488, endPoint y: 280, distance: 233.4
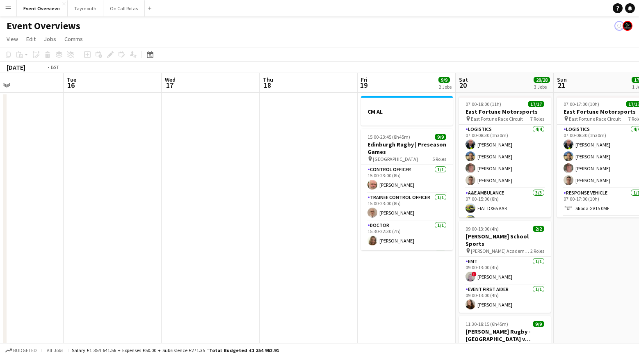
drag, startPoint x: 420, startPoint y: 273, endPoint x: 375, endPoint y: 276, distance: 44.8
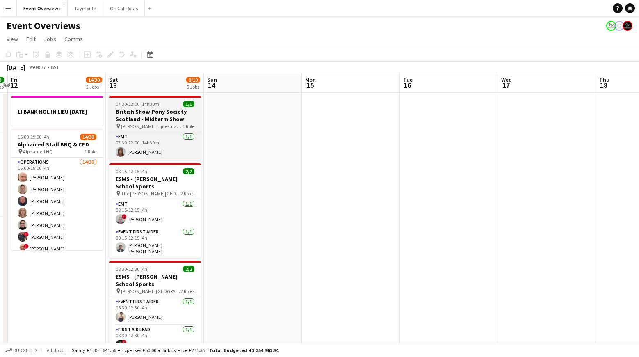
scroll to position [0, 188]
